Goal: Information Seeking & Learning: Stay updated

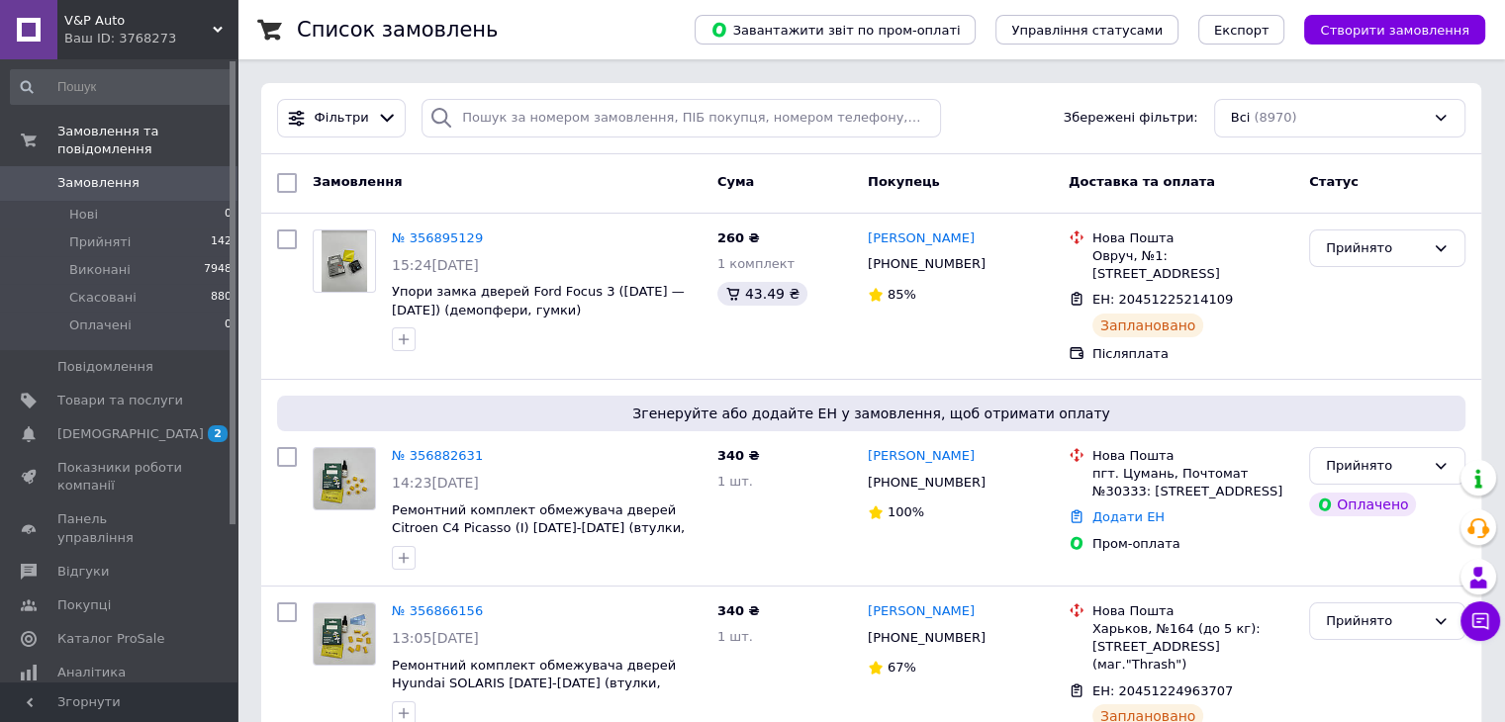
click at [135, 25] on span "V&P Auto" at bounding box center [138, 21] width 148 height 18
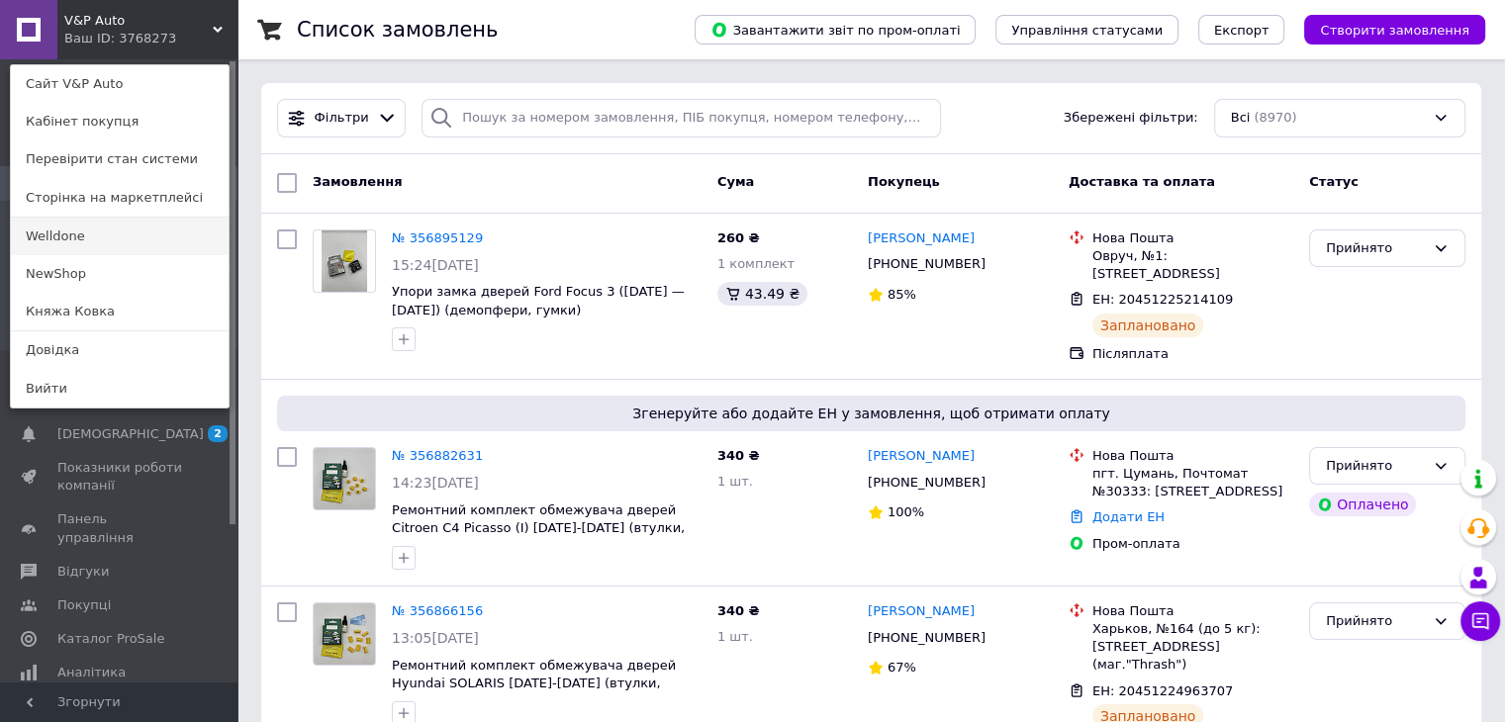
click at [110, 249] on link "Welldone" at bounding box center [120, 237] width 218 height 38
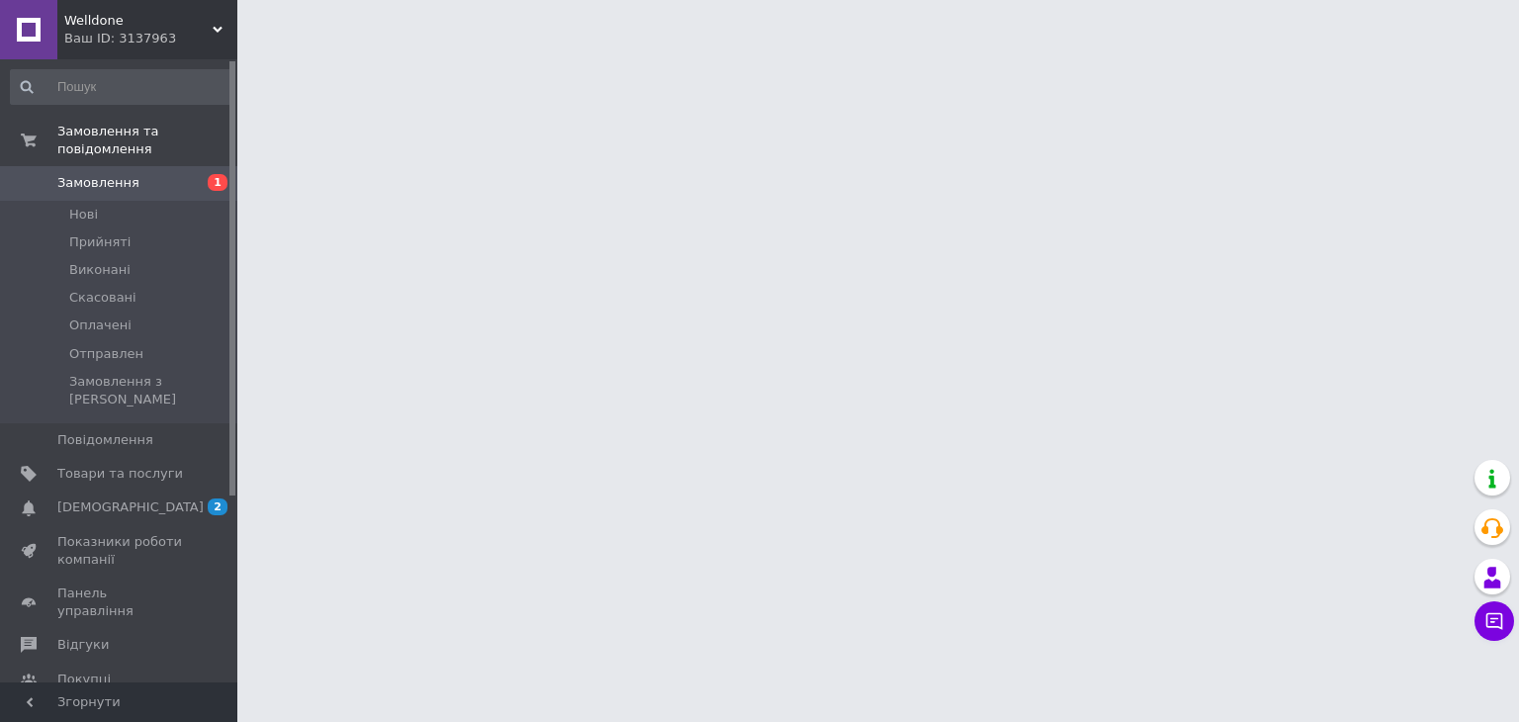
click at [140, 30] on div "Ваш ID: 3137963" at bounding box center [150, 39] width 173 height 18
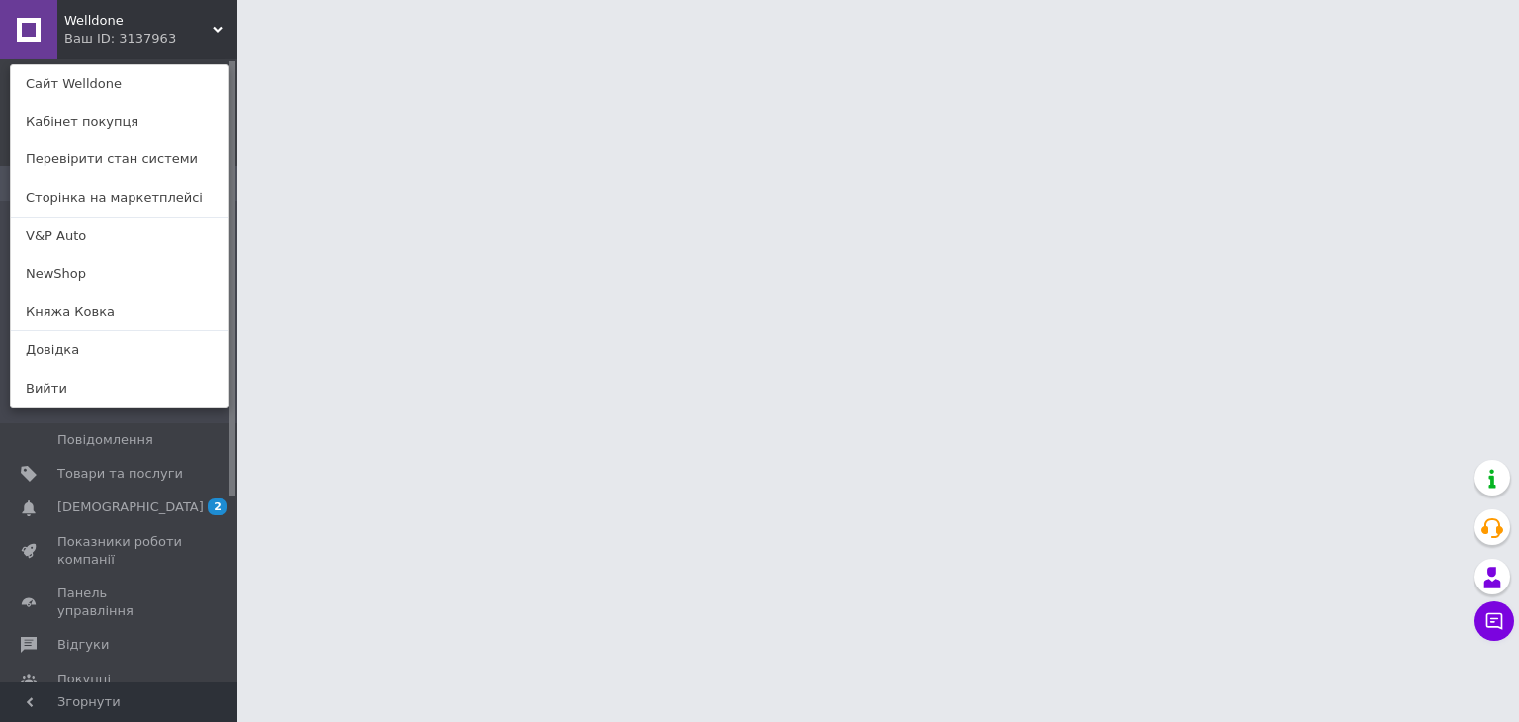
click at [140, 30] on div "Ваш ID: 3137963" at bounding box center [105, 39] width 83 height 18
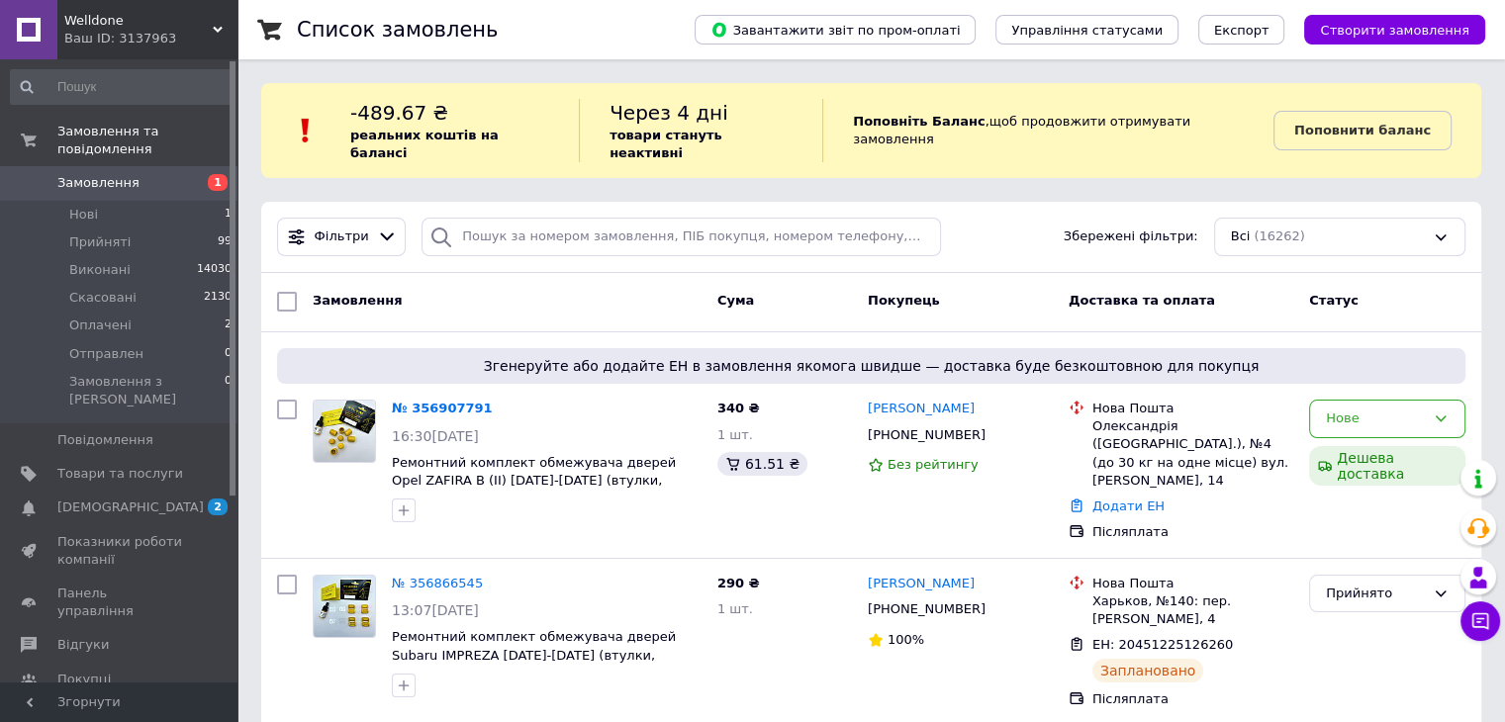
click at [140, 30] on div "Ваш ID: 3137963" at bounding box center [150, 39] width 173 height 18
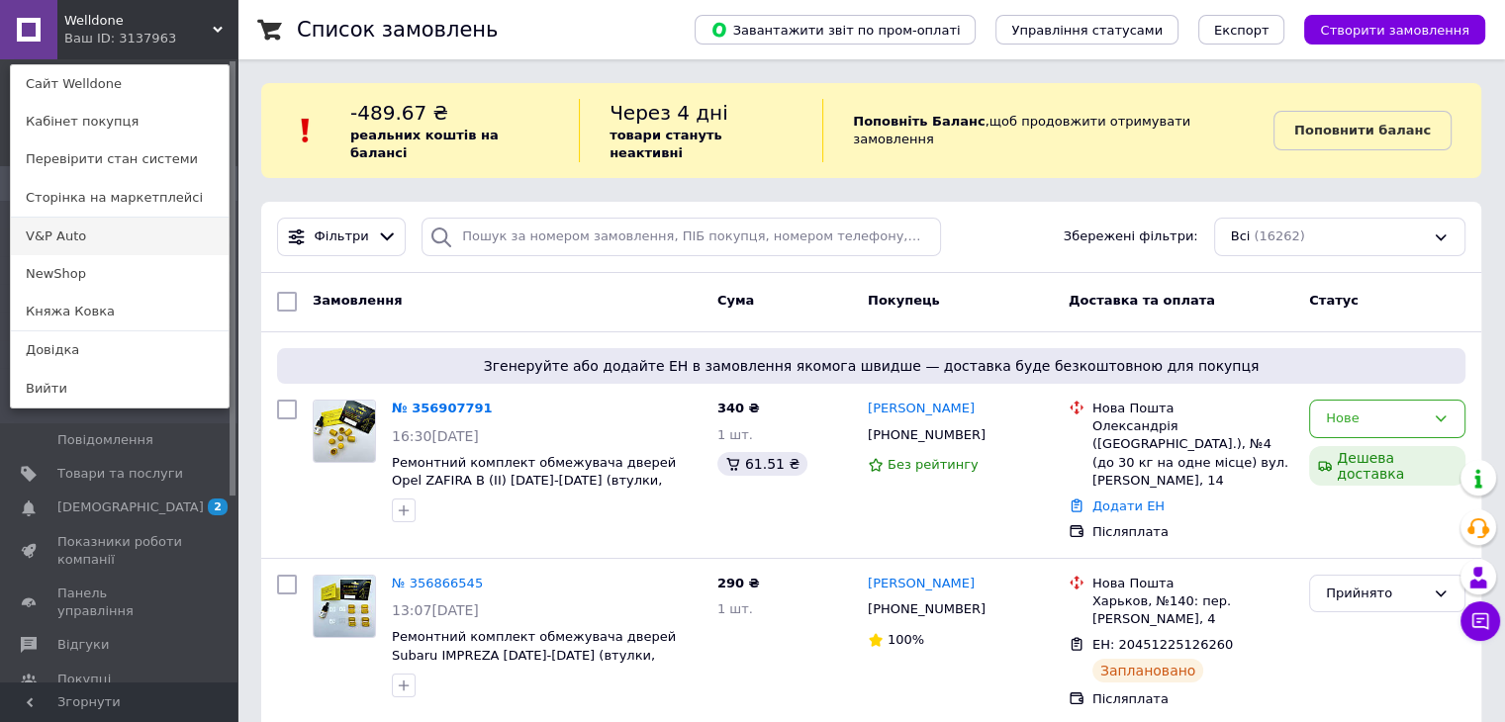
click at [91, 246] on link "V&P Auto" at bounding box center [120, 237] width 218 height 38
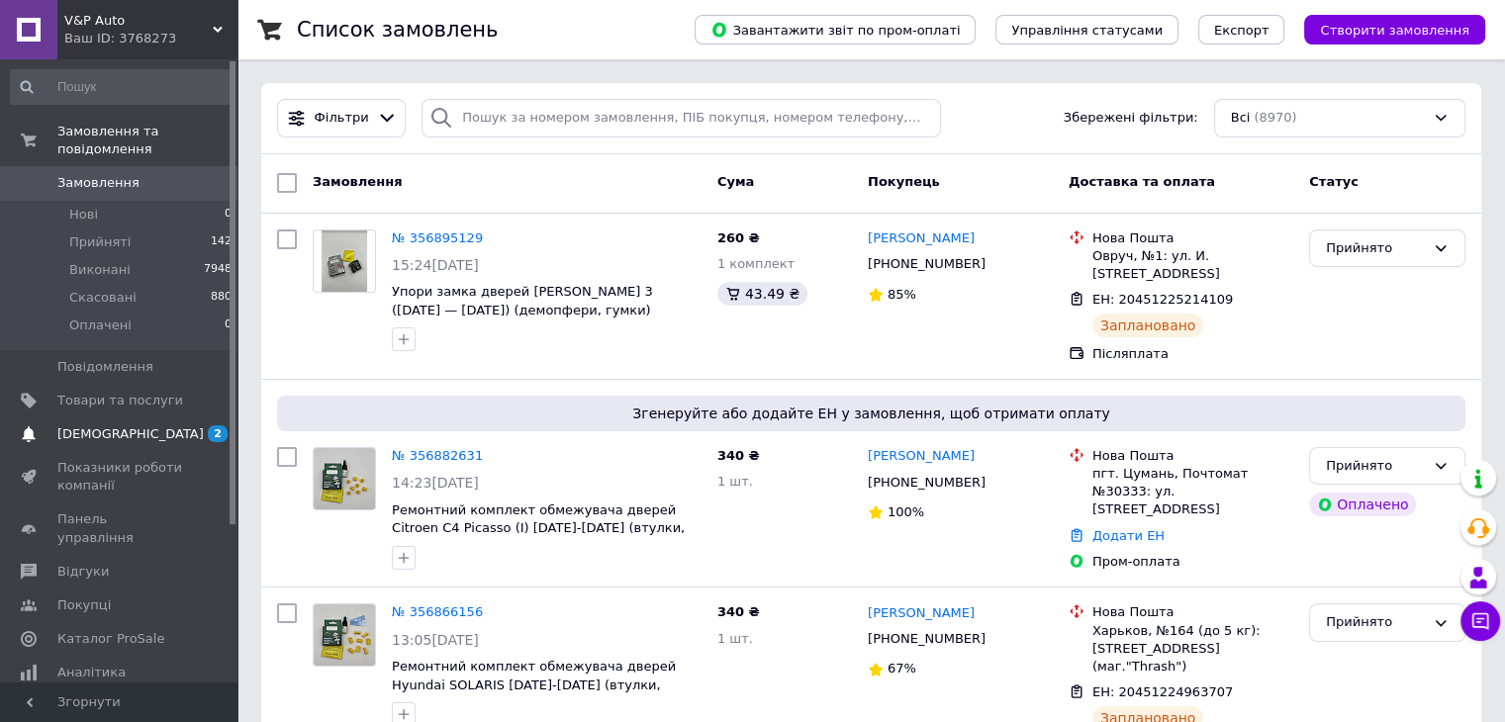
click at [101, 425] on span "[DEMOGRAPHIC_DATA]" at bounding box center [130, 434] width 146 height 18
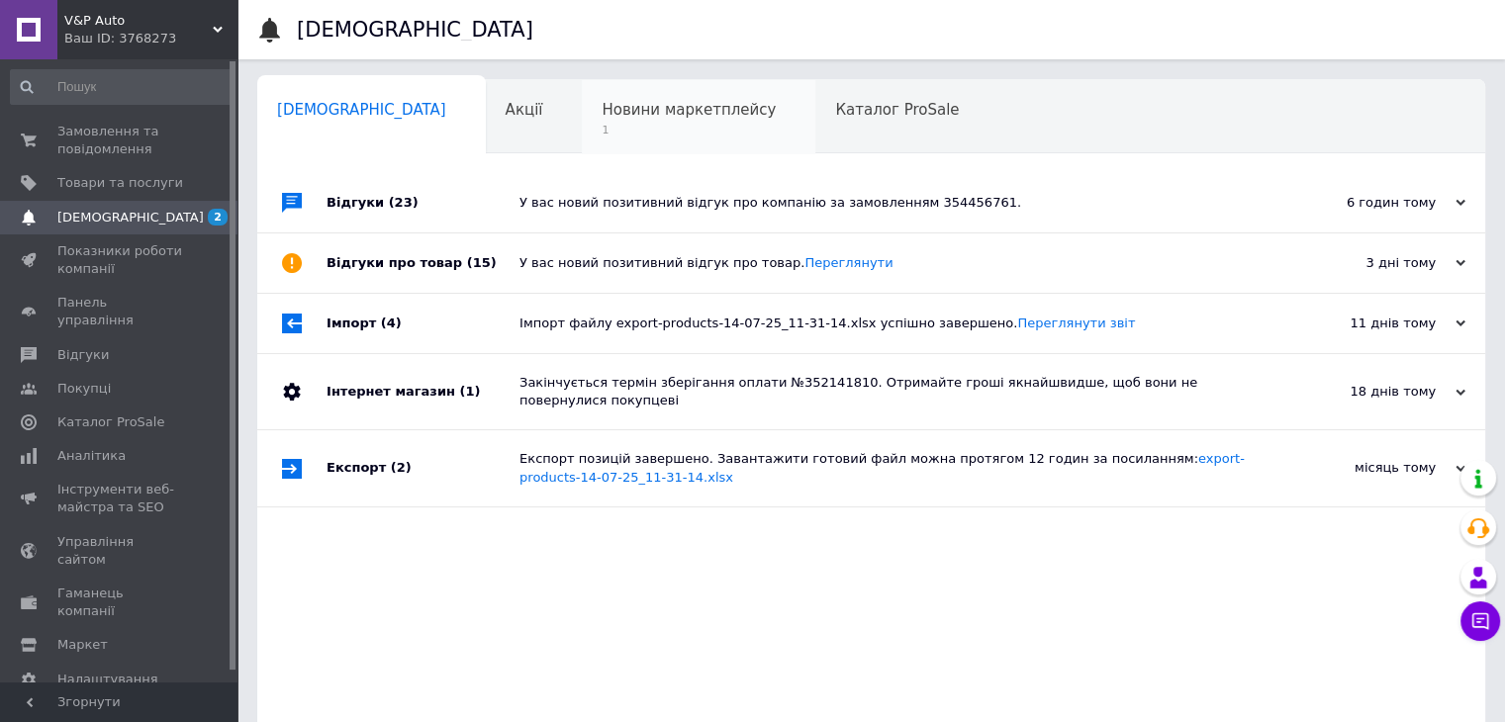
click at [582, 146] on div "Новини маркетплейсу 1" at bounding box center [698, 117] width 233 height 75
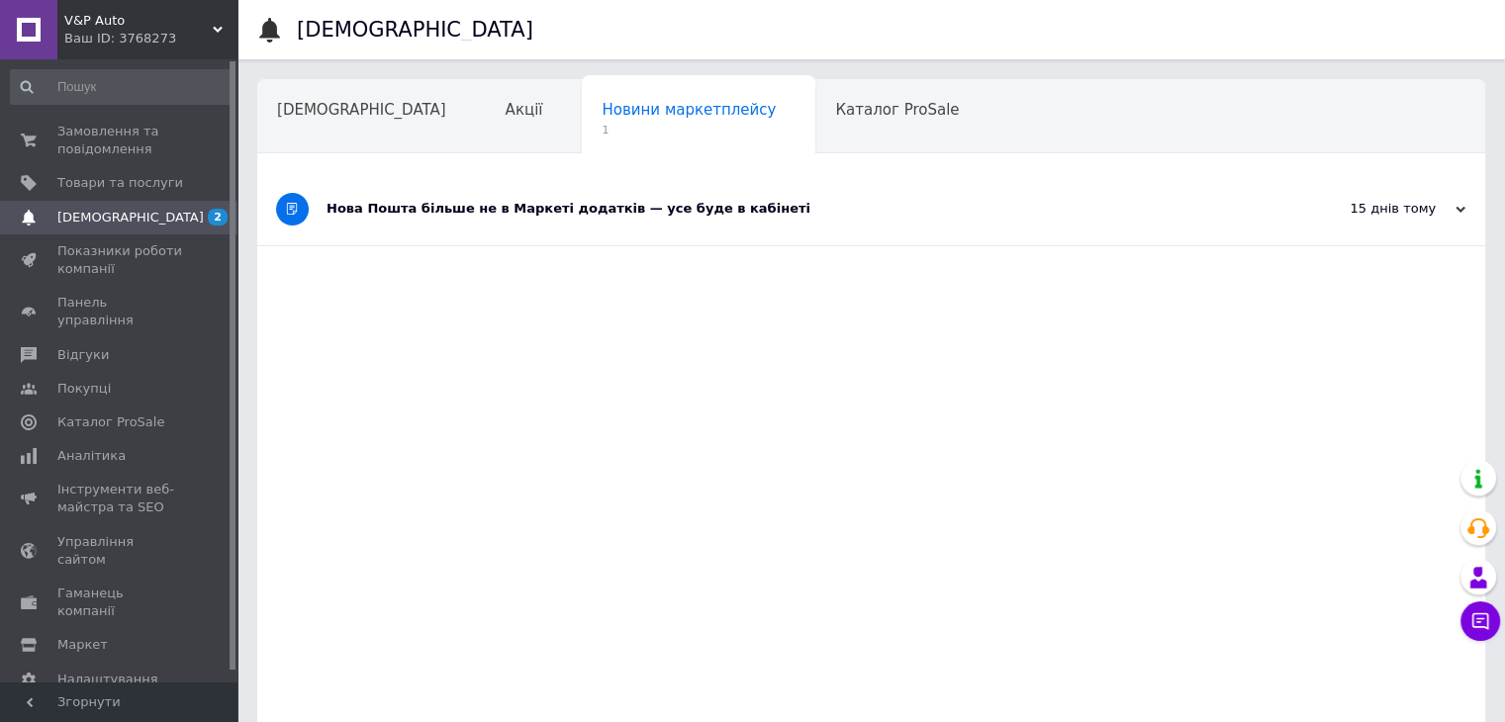
click at [795, 209] on div "Нова Пошта більше не в Маркеті додатків — усе буде в кабінеті" at bounding box center [796, 209] width 941 height 18
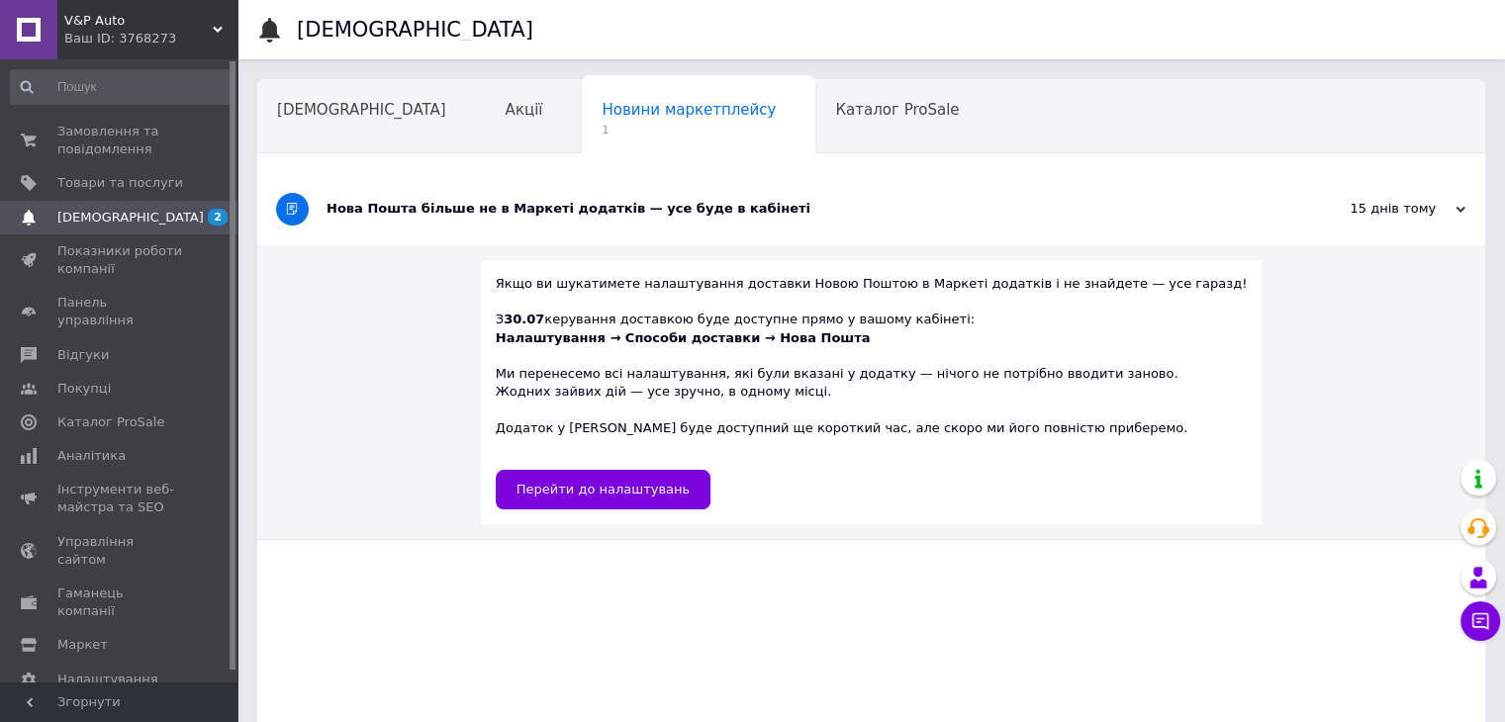
click at [795, 209] on div "Нова Пошта більше не в Маркеті додатків — усе буде в кабінеті" at bounding box center [796, 209] width 941 height 18
